Goal: Task Accomplishment & Management: Complete application form

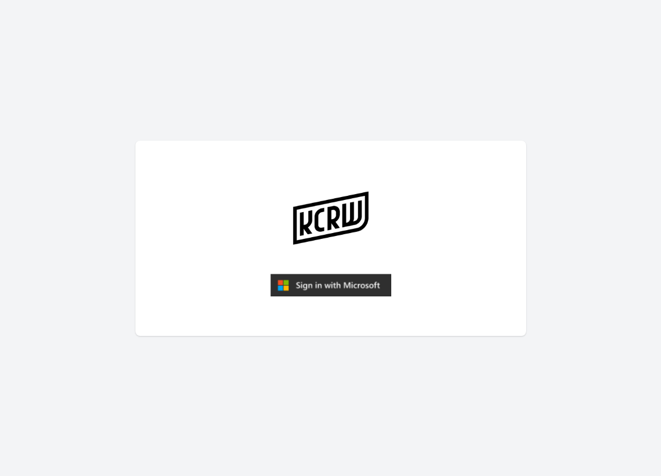
click at [358, 285] on img "submit" at bounding box center [330, 285] width 121 height 23
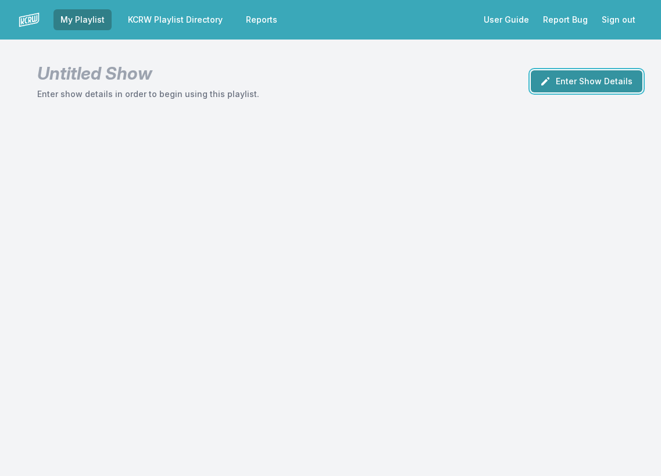
click at [556, 81] on button "Enter Show Details" at bounding box center [587, 81] width 112 height 22
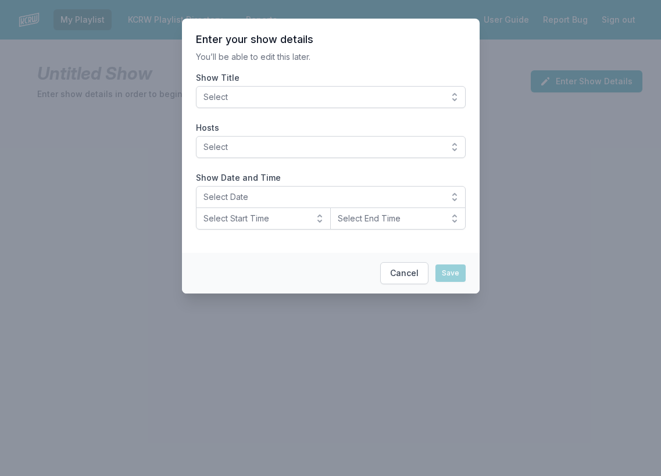
click at [328, 101] on span "Select" at bounding box center [322, 97] width 238 height 12
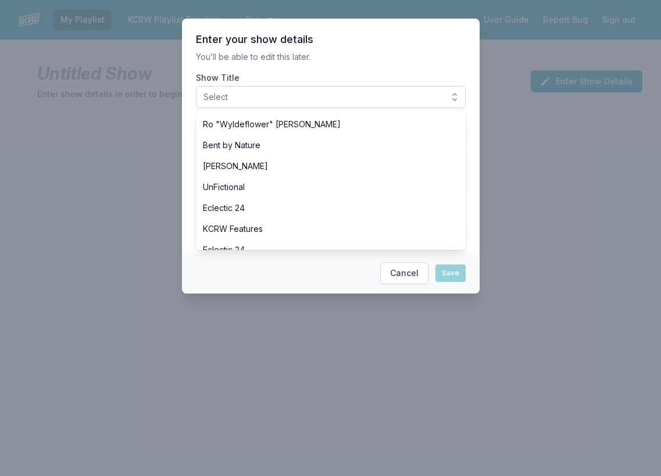
scroll to position [484, 0]
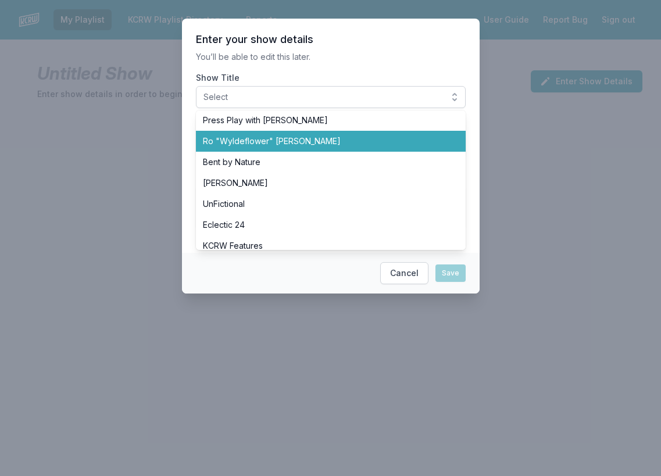
click at [245, 142] on span "Ro "Wyldeflower" [PERSON_NAME]" at bounding box center [324, 141] width 242 height 12
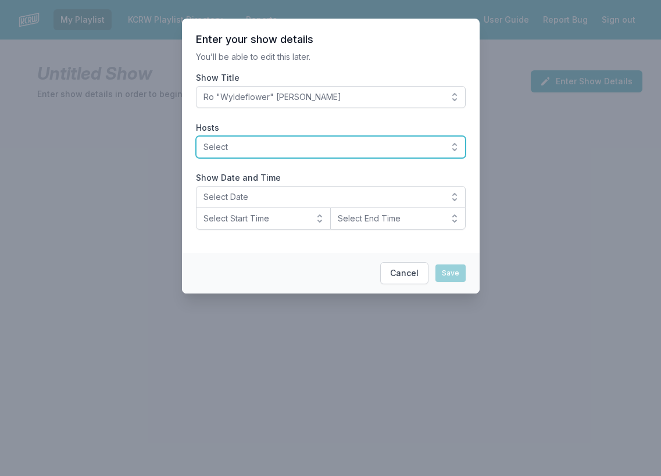
click at [234, 143] on span "Select" at bounding box center [322, 147] width 238 height 12
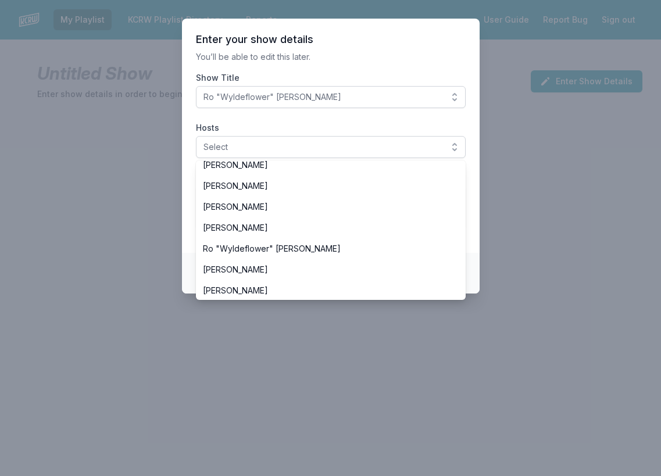
scroll to position [423, 0]
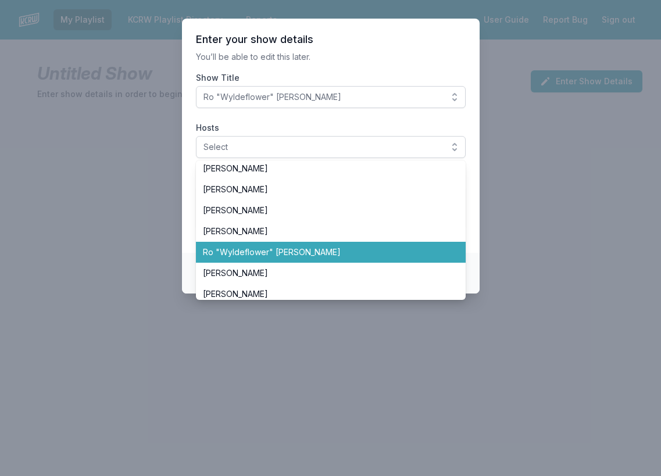
click at [219, 251] on span "Ro "Wyldeflower" [PERSON_NAME]" at bounding box center [324, 252] width 242 height 12
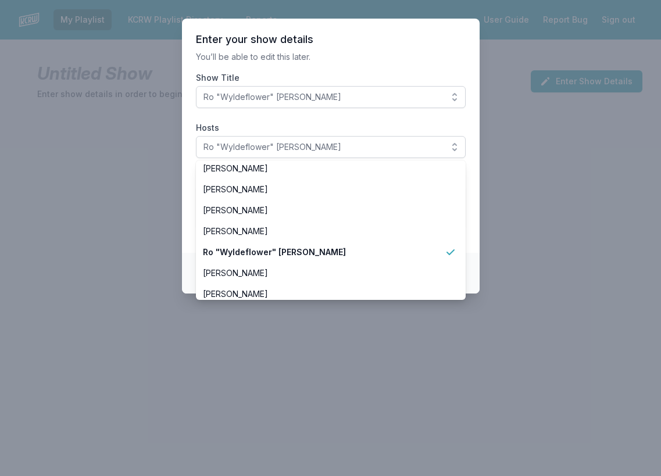
click at [185, 198] on section "Enter your show details You’ll be able to edit this later. Show Title Ro "Wylde…" at bounding box center [331, 136] width 298 height 234
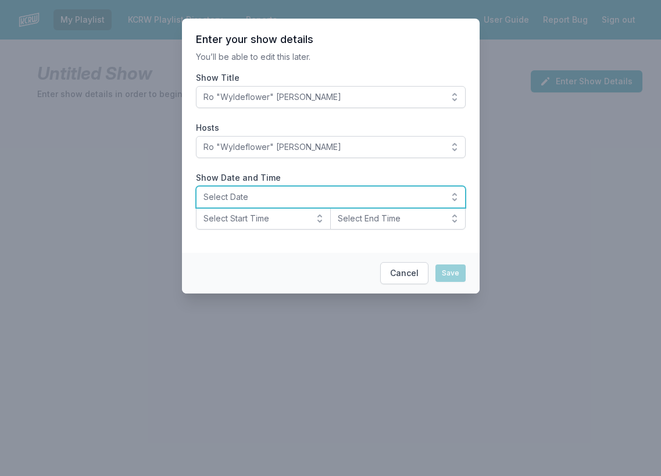
click at [220, 193] on span "Select Date" at bounding box center [322, 197] width 238 height 12
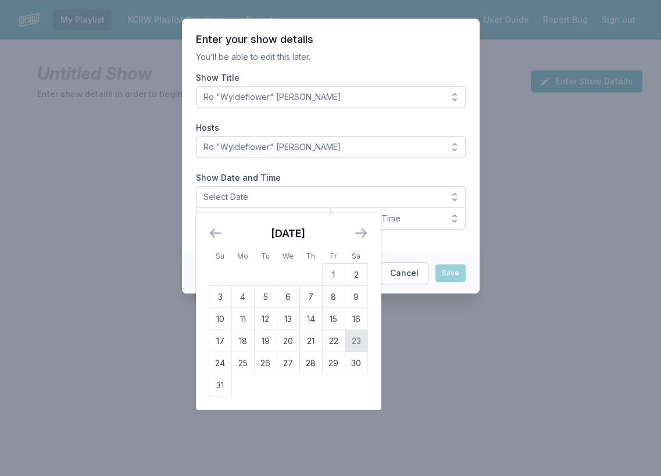
click at [356, 338] on td "23" at bounding box center [356, 341] width 23 height 22
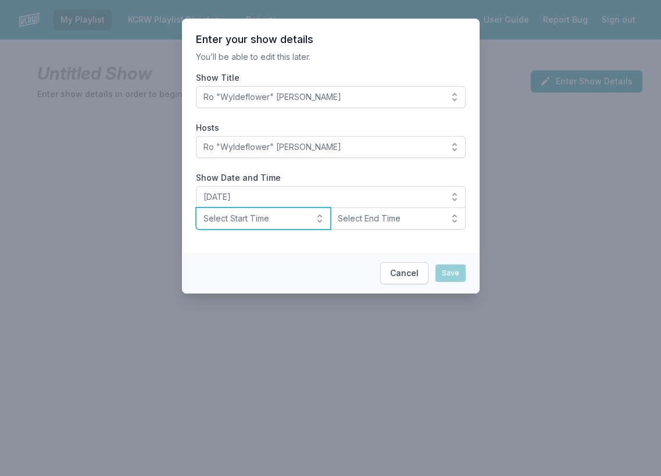
click at [241, 216] on span "Select Start Time" at bounding box center [255, 219] width 104 height 12
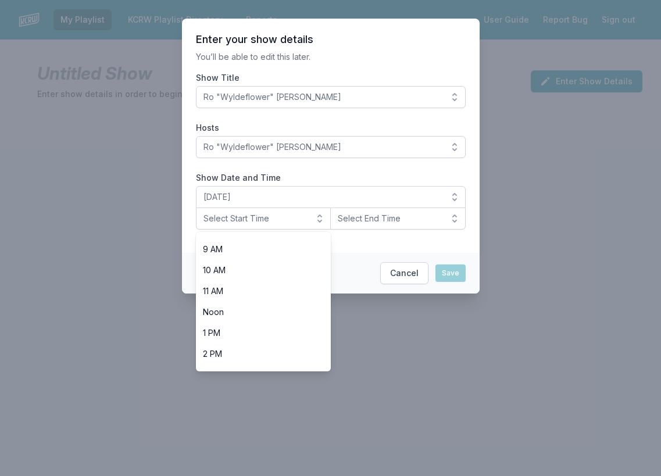
scroll to position [185, 0]
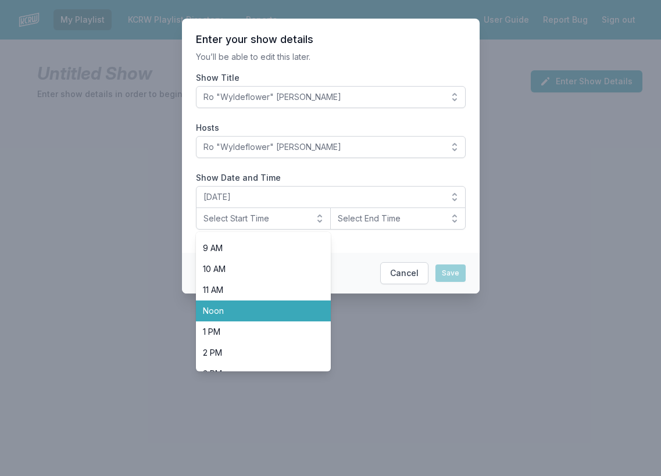
click at [235, 310] on span "Noon" at bounding box center [257, 311] width 108 height 12
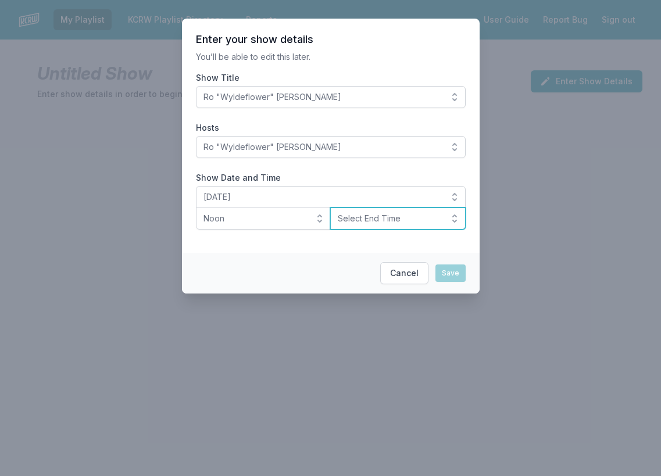
click at [396, 214] on span "Select End Time" at bounding box center [390, 219] width 104 height 12
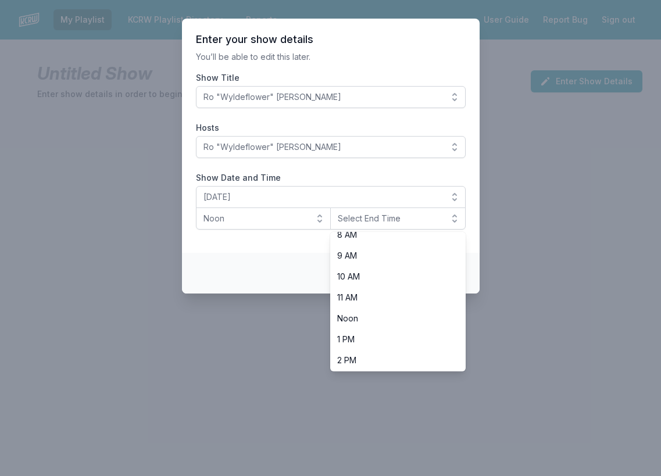
scroll to position [240, 0]
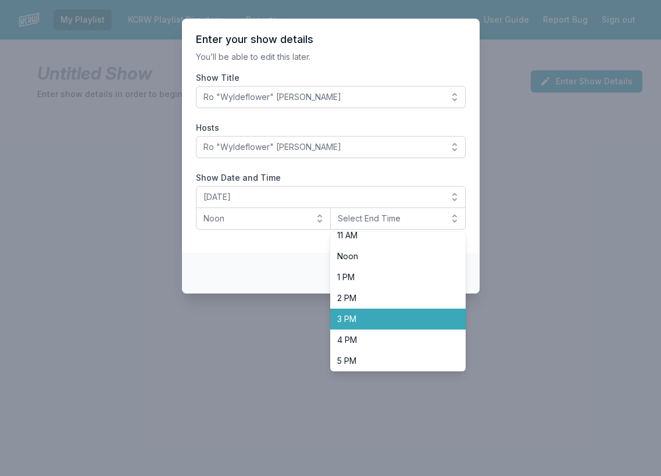
click at [365, 317] on span "3 PM" at bounding box center [391, 319] width 108 height 12
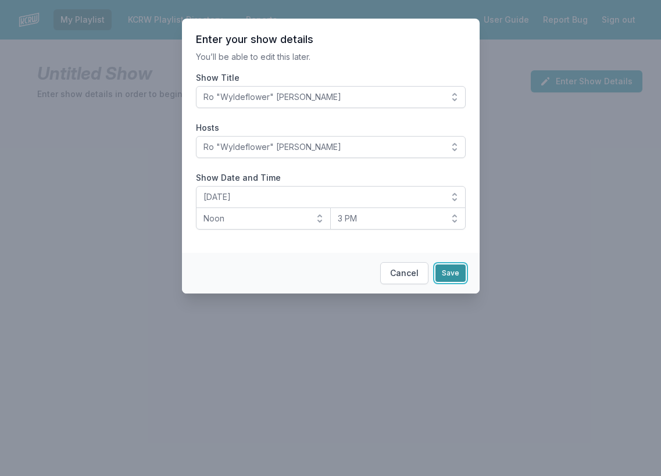
click at [454, 271] on button "Save" at bounding box center [450, 273] width 30 height 17
